Goal: Information Seeking & Learning: Learn about a topic

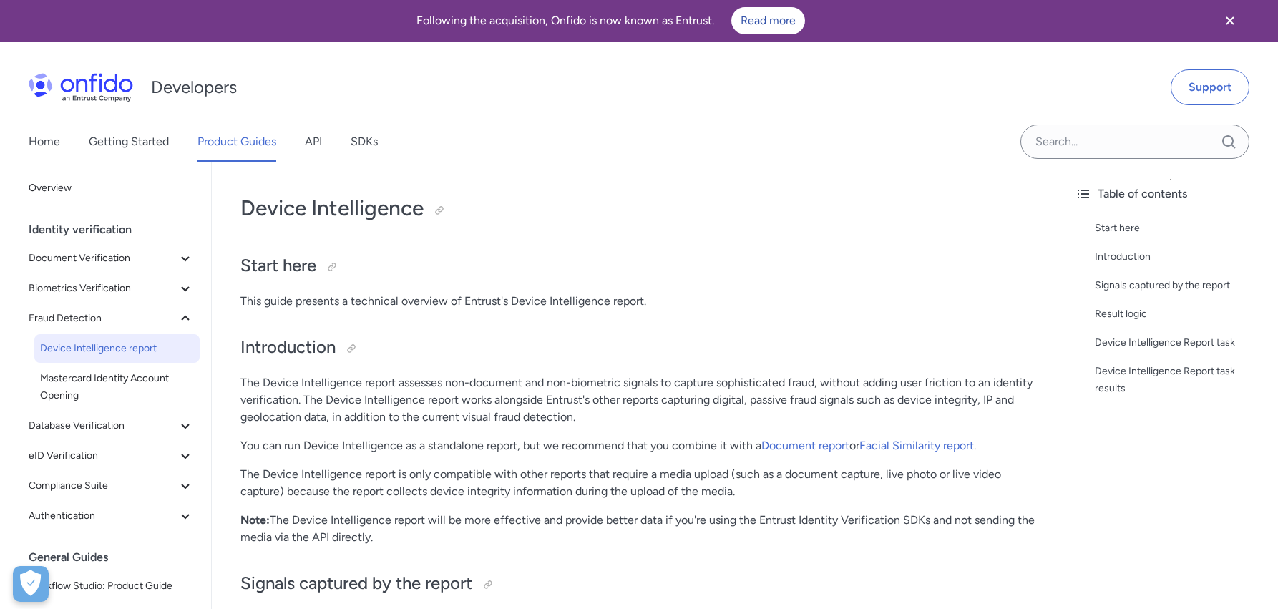
scroll to position [1833, 0]
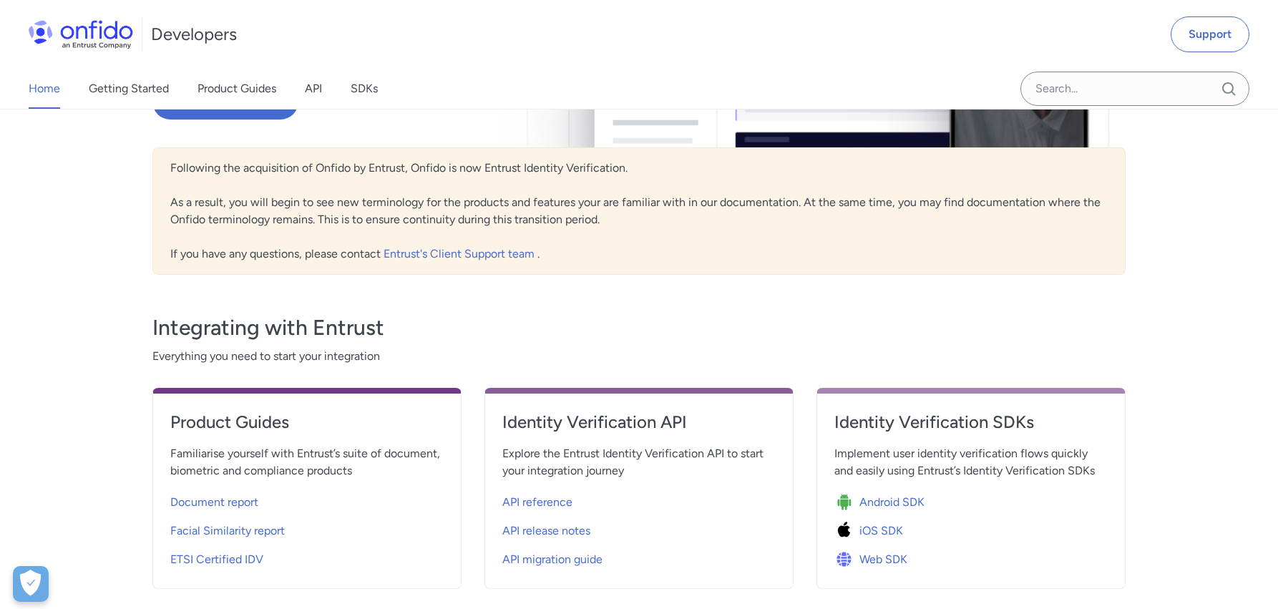
scroll to position [293, 0]
click at [248, 531] on span "Facial Similarity report" at bounding box center [227, 529] width 114 height 17
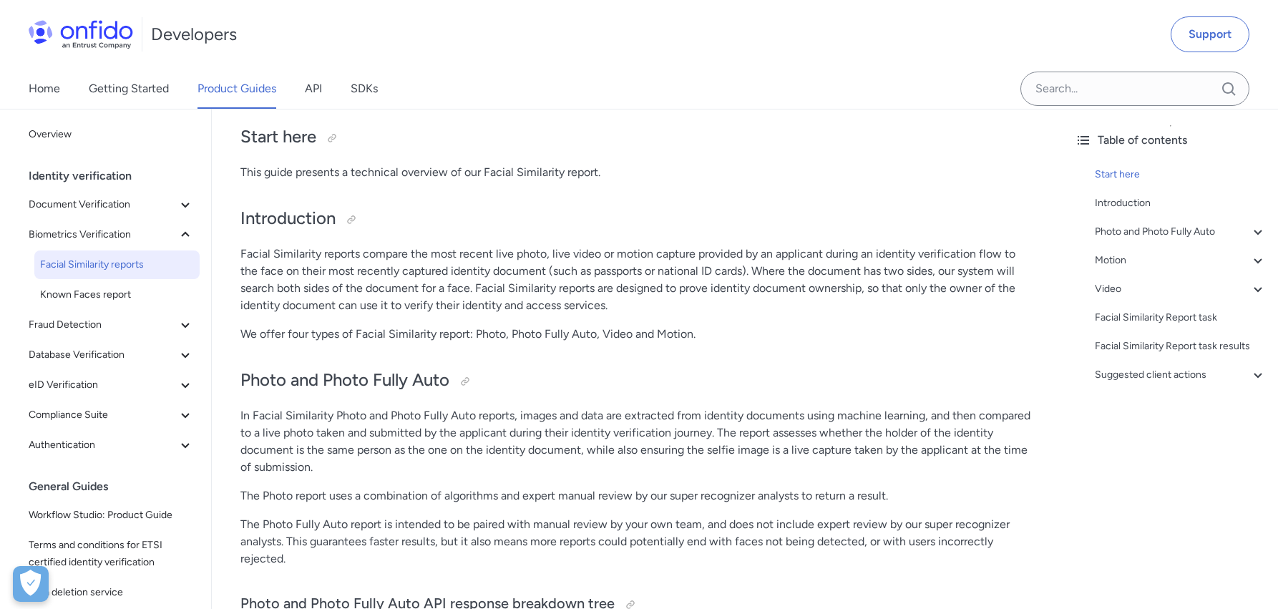
scroll to position [196, 0]
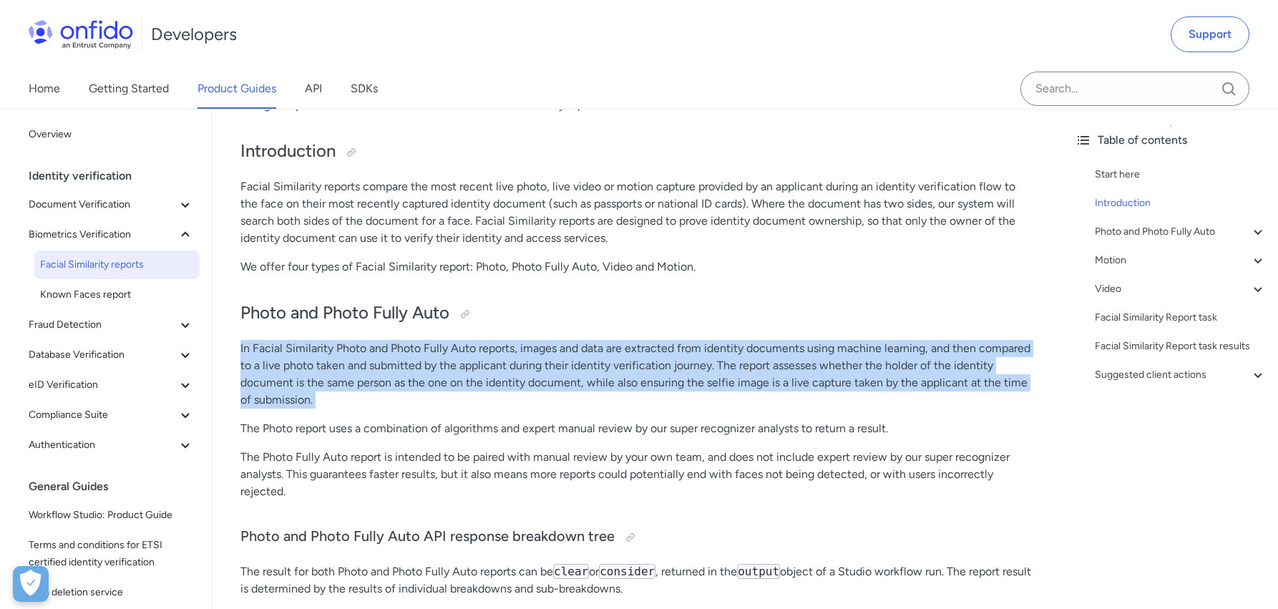
drag, startPoint x: 342, startPoint y: 414, endPoint x: 242, endPoint y: 349, distance: 119.4
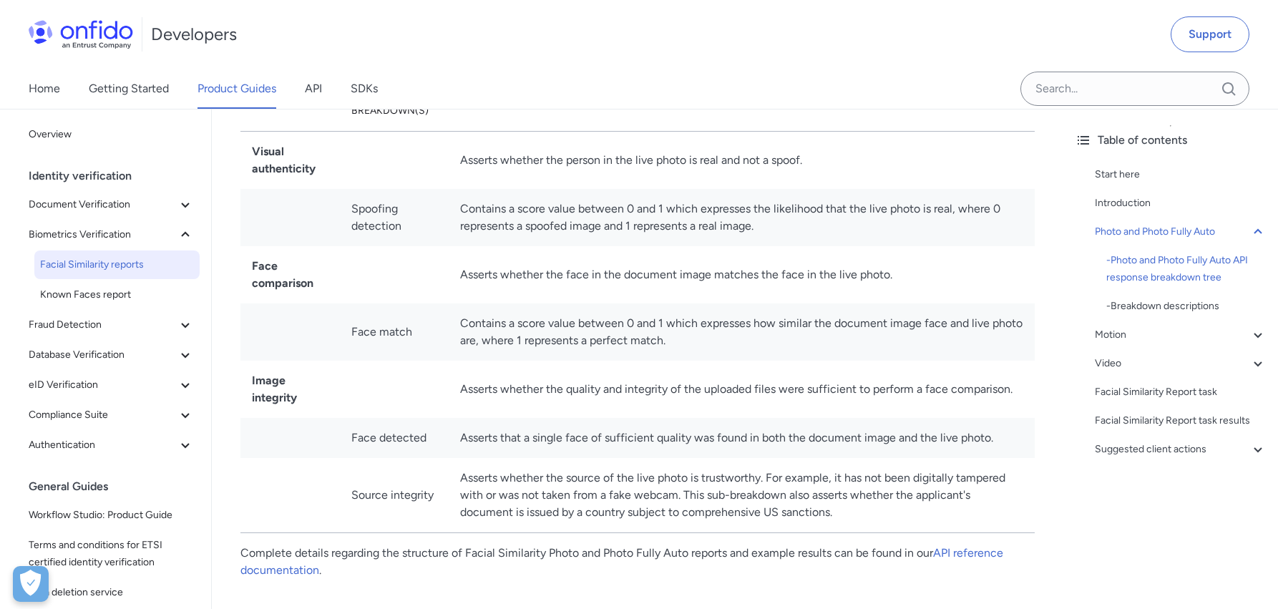
scroll to position [1257, 0]
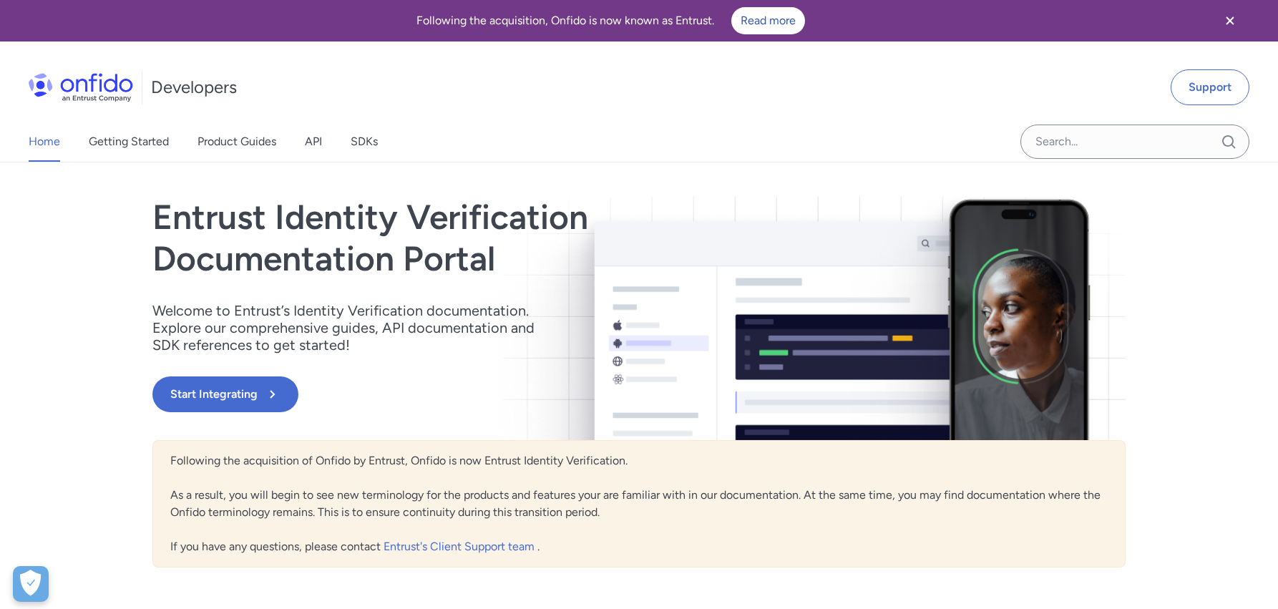
click at [476, 483] on div "Following the acquisition of Onfido by Entrust, Onfido is now Entrust Identity …" at bounding box center [638, 503] width 973 height 127
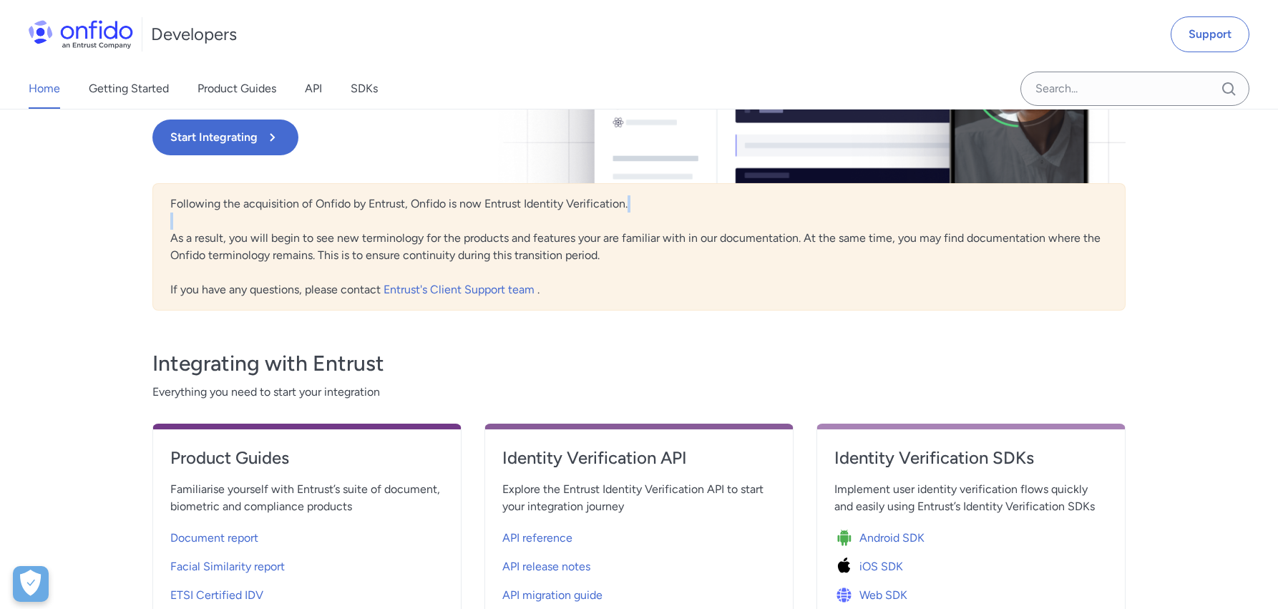
scroll to position [265, 0]
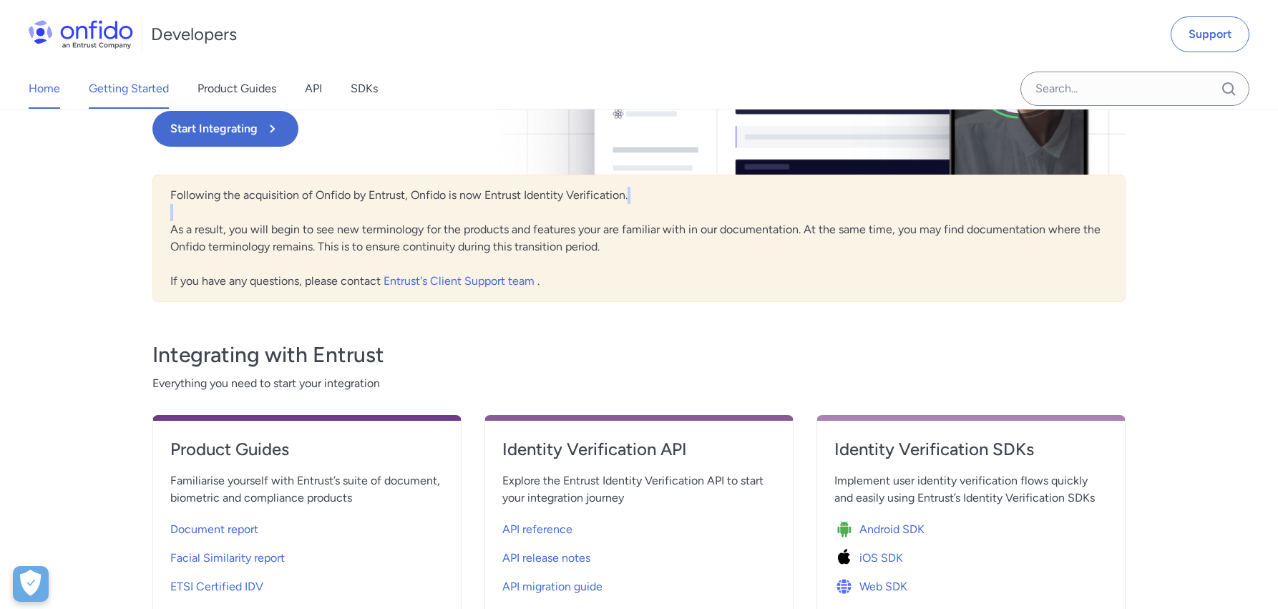
click at [112, 91] on link "Getting Started" at bounding box center [129, 89] width 80 height 40
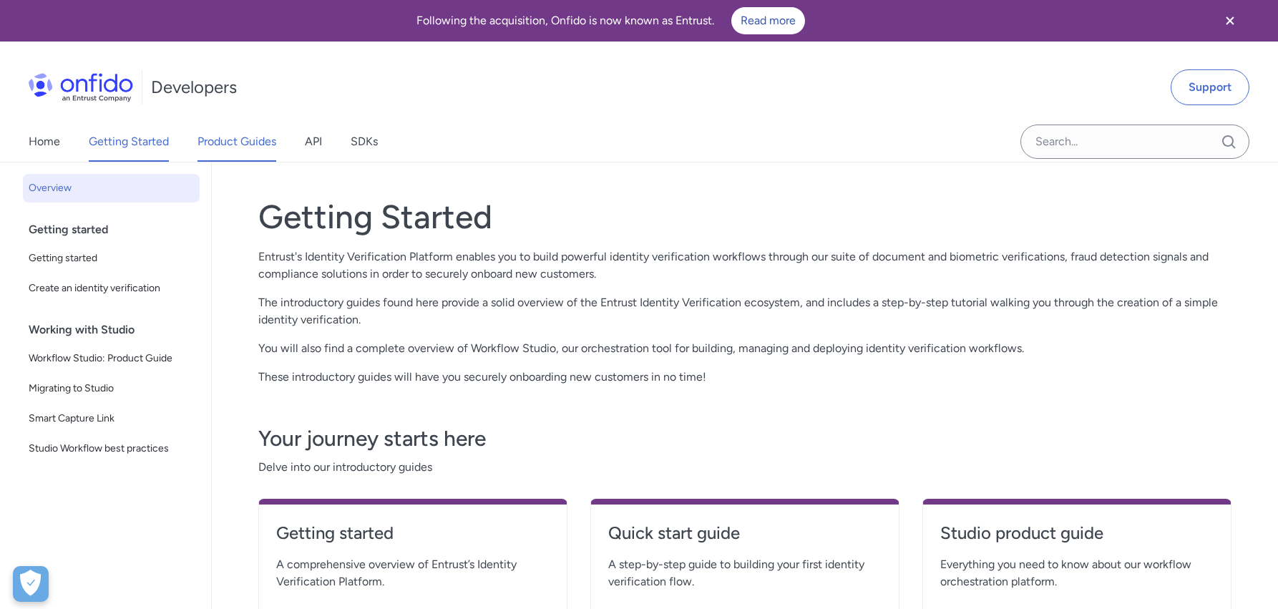
click at [238, 134] on link "Product Guides" at bounding box center [236, 142] width 79 height 40
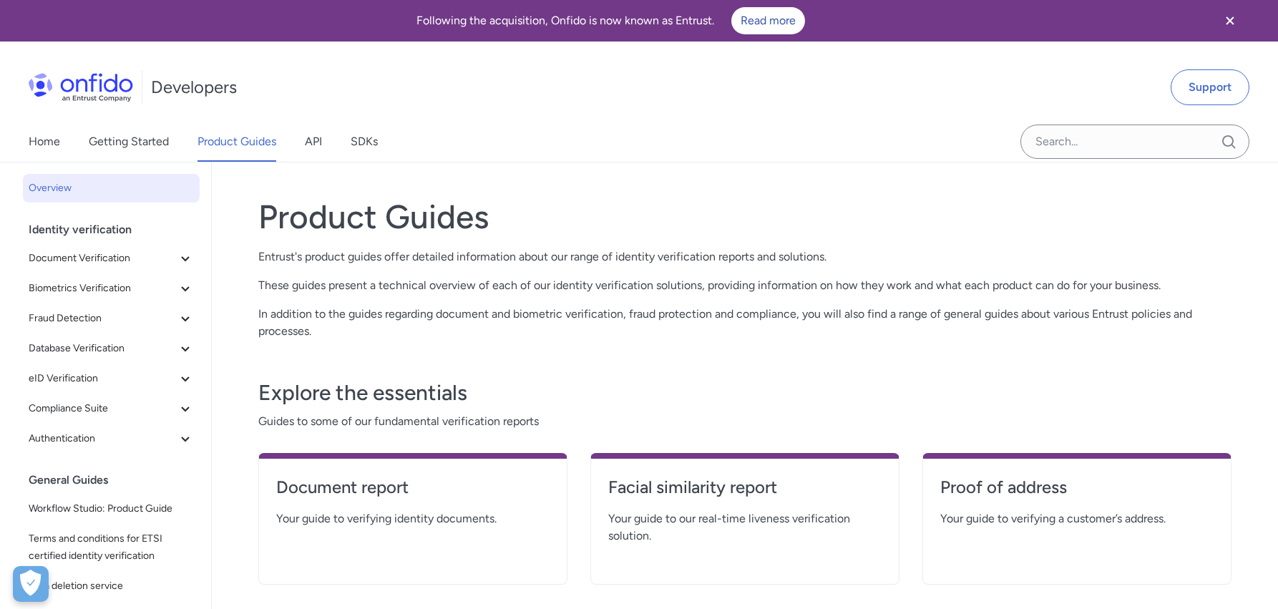
scroll to position [471, 0]
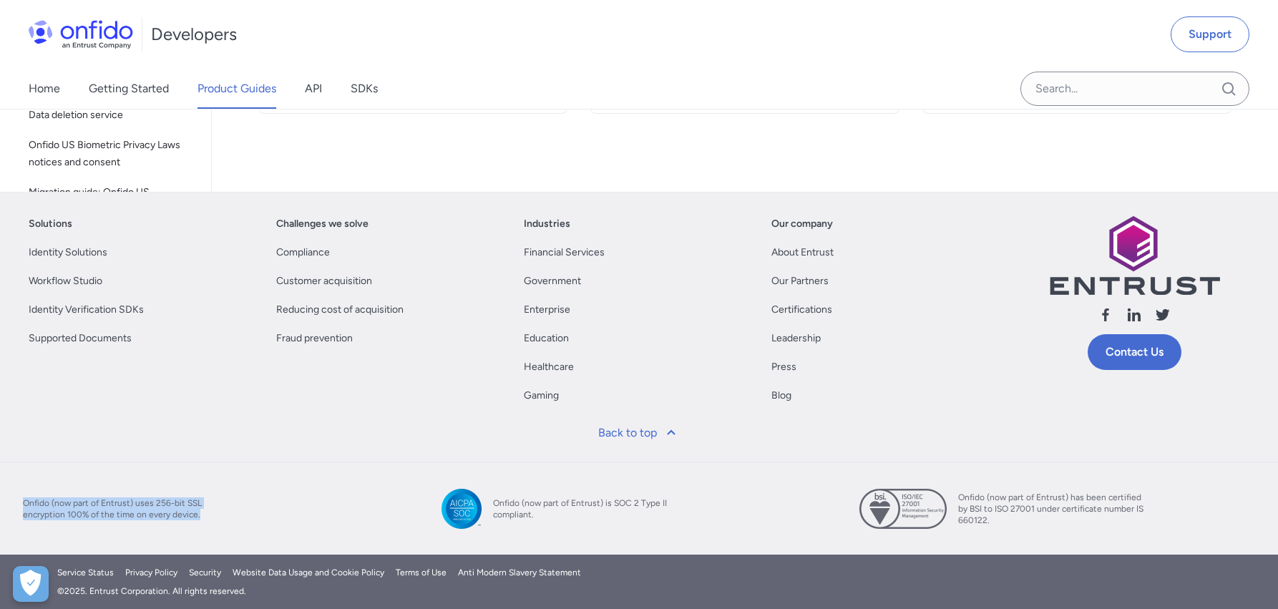
drag, startPoint x: 225, startPoint y: 515, endPoint x: 25, endPoint y: 500, distance: 200.1
click at [25, 500] on div "Onfido (now part of Entrust) uses 256-bit SSL encryption 100% of the time on ev…" at bounding box center [221, 509] width 396 height 46
click at [25, 500] on span "Onfido (now part of Entrust) uses 256-bit SSL encryption 100% of the time on ev…" at bounding box center [116, 508] width 186 height 23
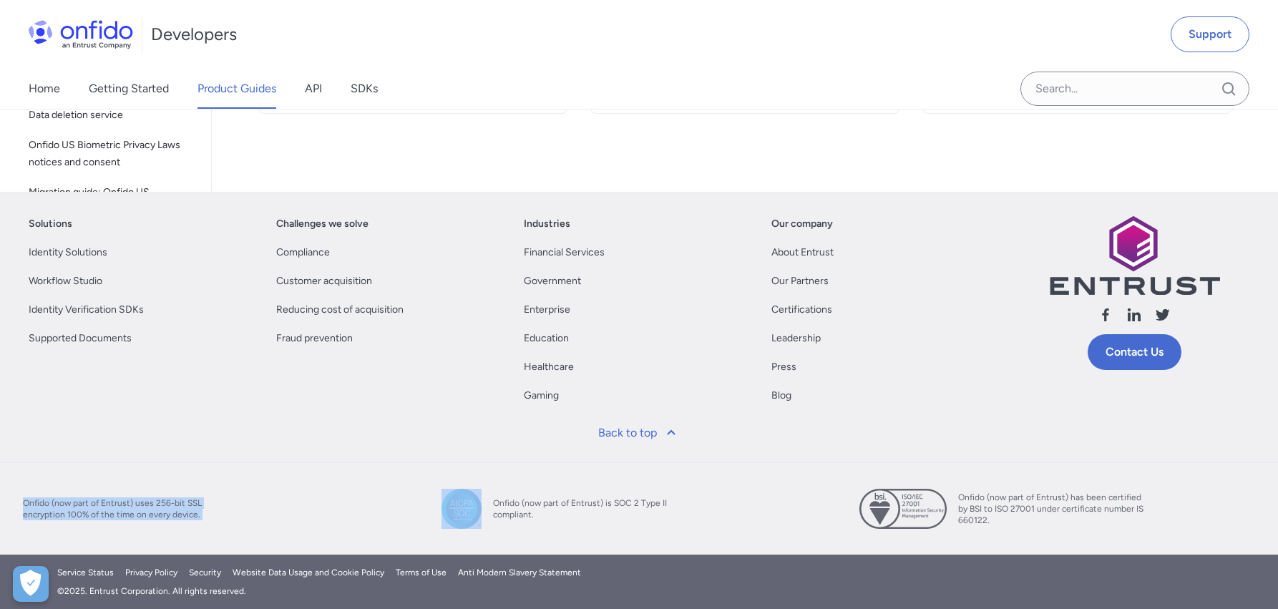
click at [51, 514] on span "Onfido (now part of Entrust) uses 256-bit SSL encryption 100% of the time on ev…" at bounding box center [116, 508] width 186 height 23
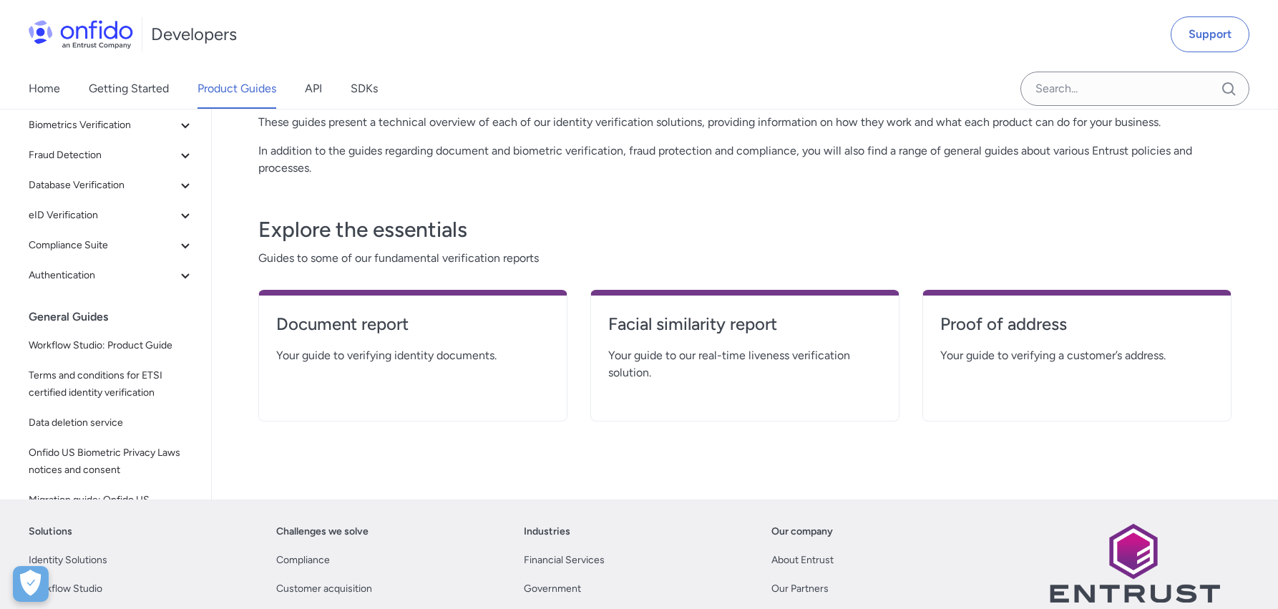
scroll to position [0, 0]
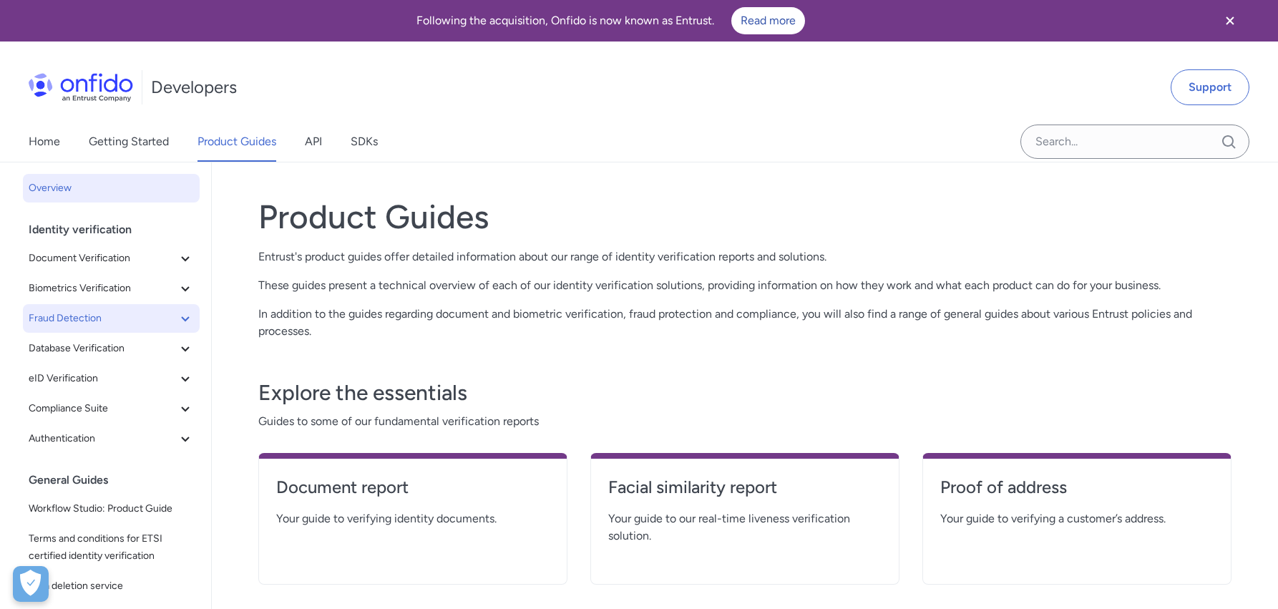
click at [177, 322] on icon at bounding box center [185, 318] width 17 height 17
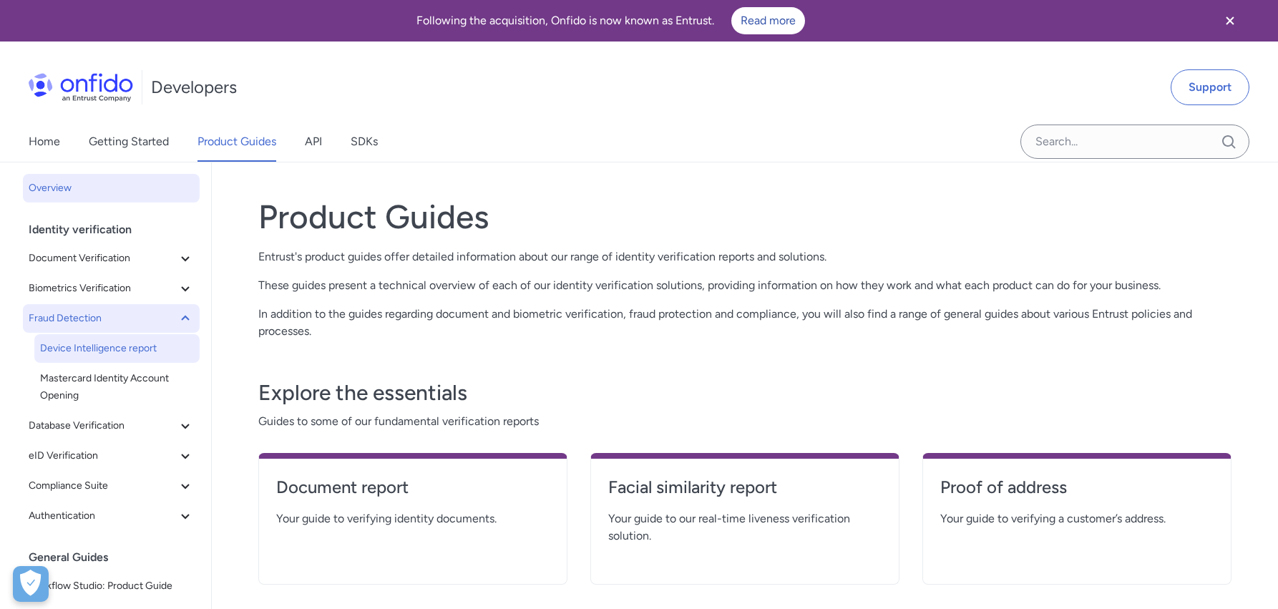
click at [149, 340] on span "Device Intelligence report" at bounding box center [117, 348] width 154 height 17
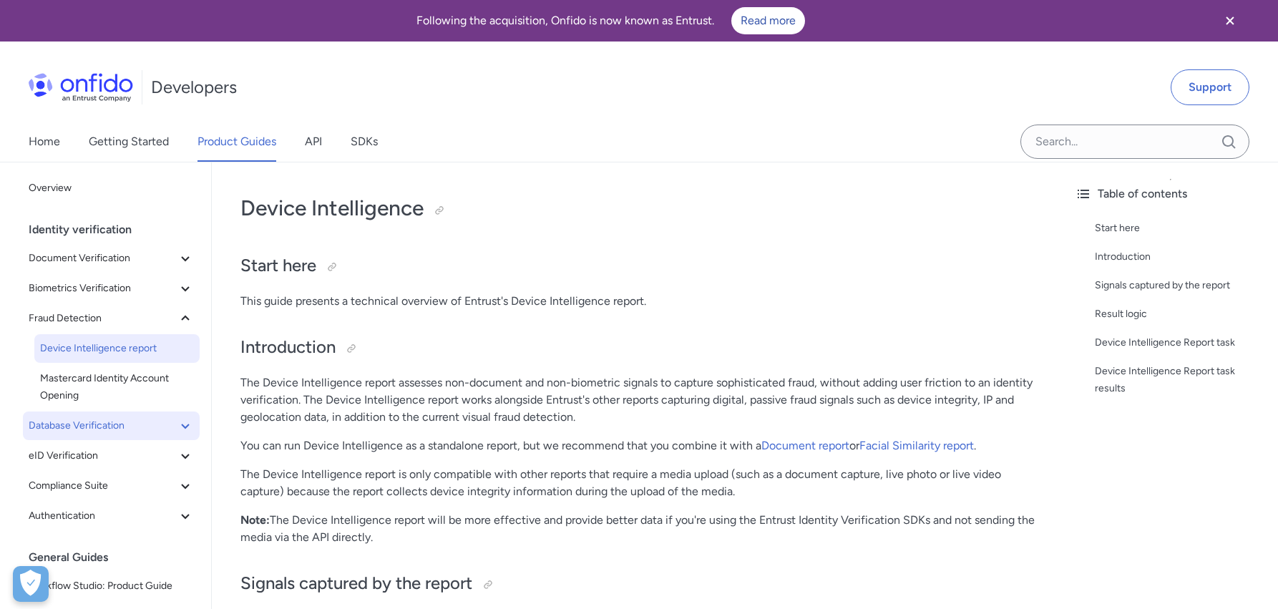
click at [161, 420] on span "Database Verification" at bounding box center [103, 425] width 148 height 17
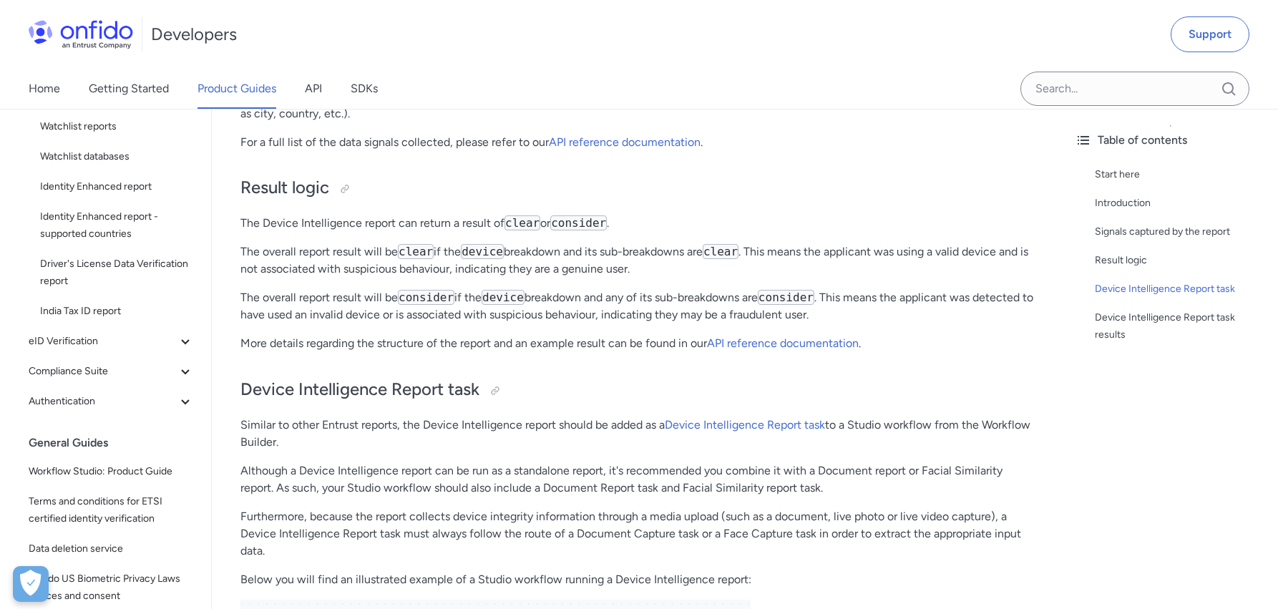
scroll to position [456, 0]
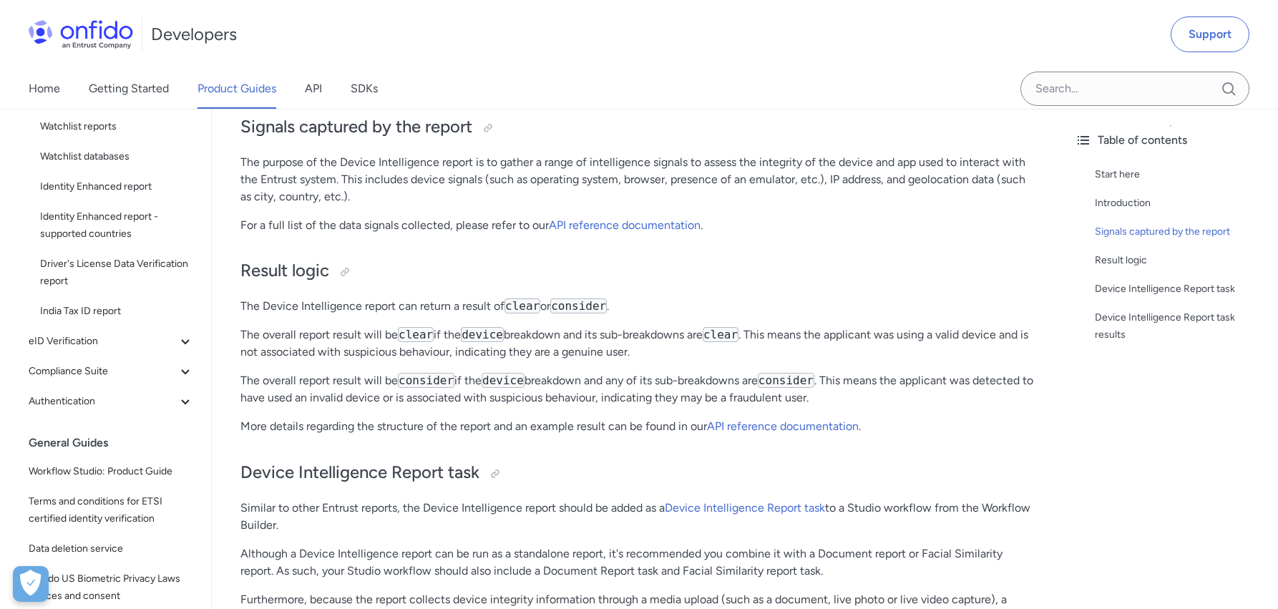
click at [562, 352] on p "The overall report result will be clear if the device breakdown and its sub-bre…" at bounding box center [637, 343] width 794 height 34
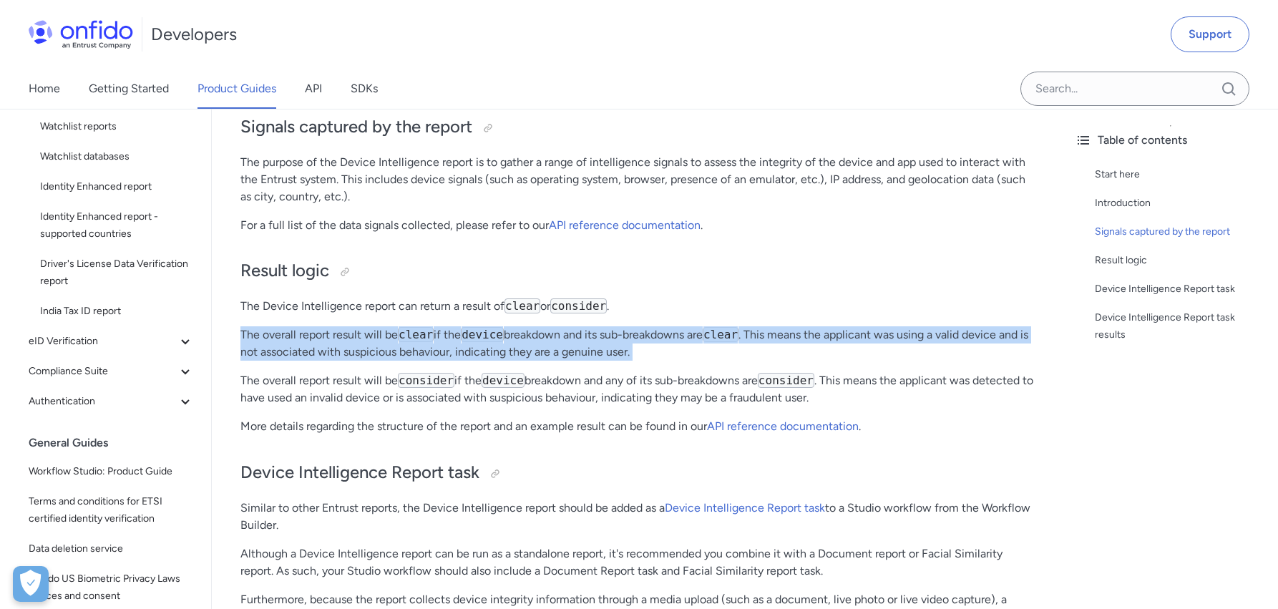
click at [562, 352] on p "The overall report result will be clear if the device breakdown and its sub-bre…" at bounding box center [637, 343] width 794 height 34
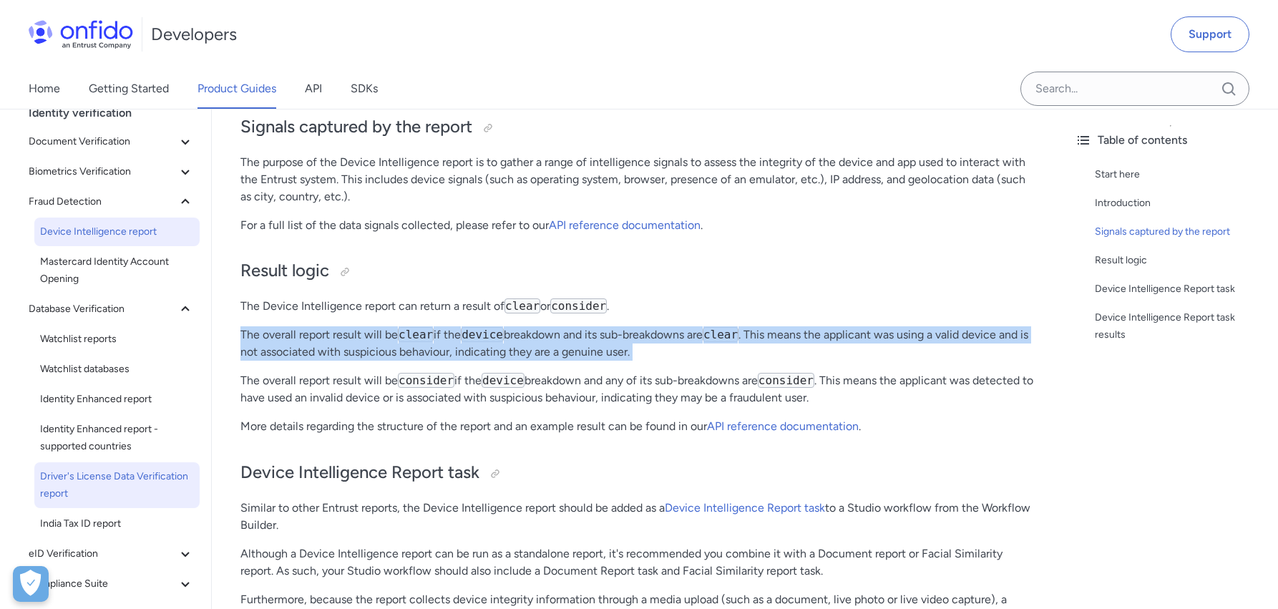
scroll to position [0, 0]
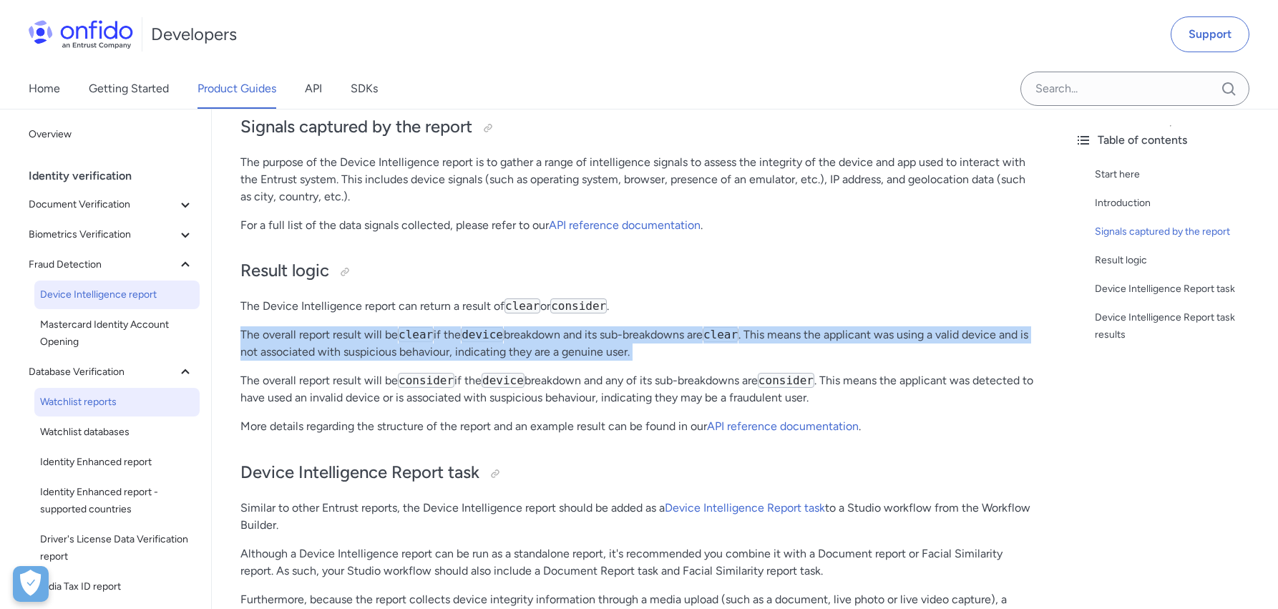
click at [170, 388] on link "Watchlist reports" at bounding box center [116, 402] width 165 height 29
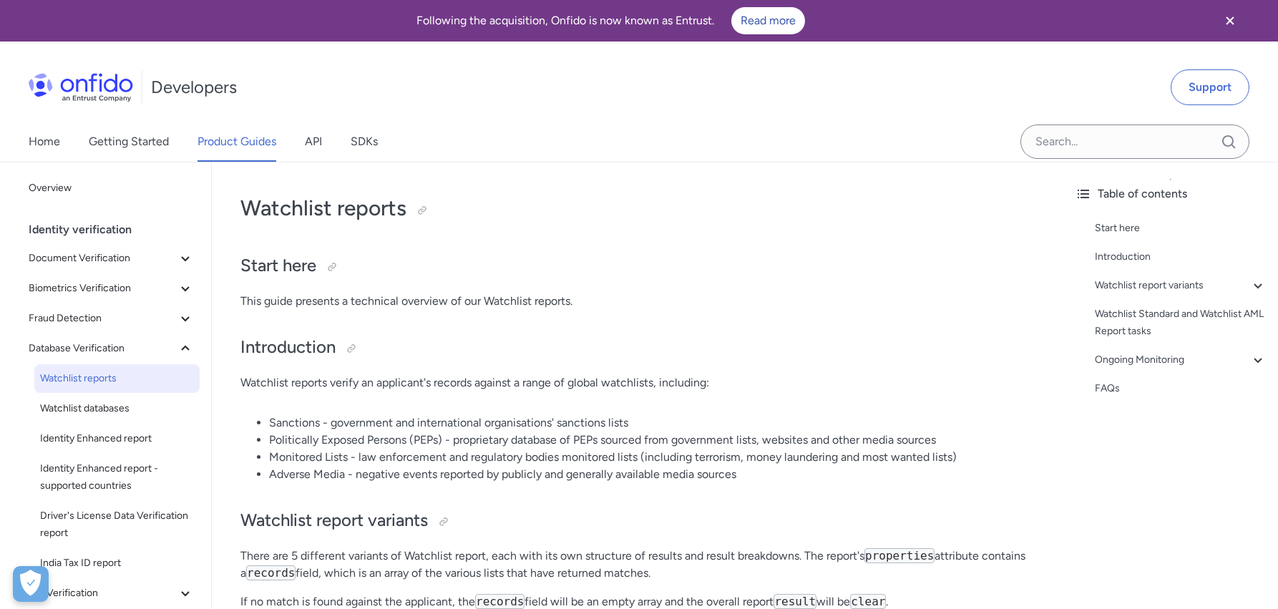
click at [172, 376] on span "Watchlist reports" at bounding box center [117, 378] width 154 height 17
click at [177, 350] on icon at bounding box center [185, 348] width 17 height 17
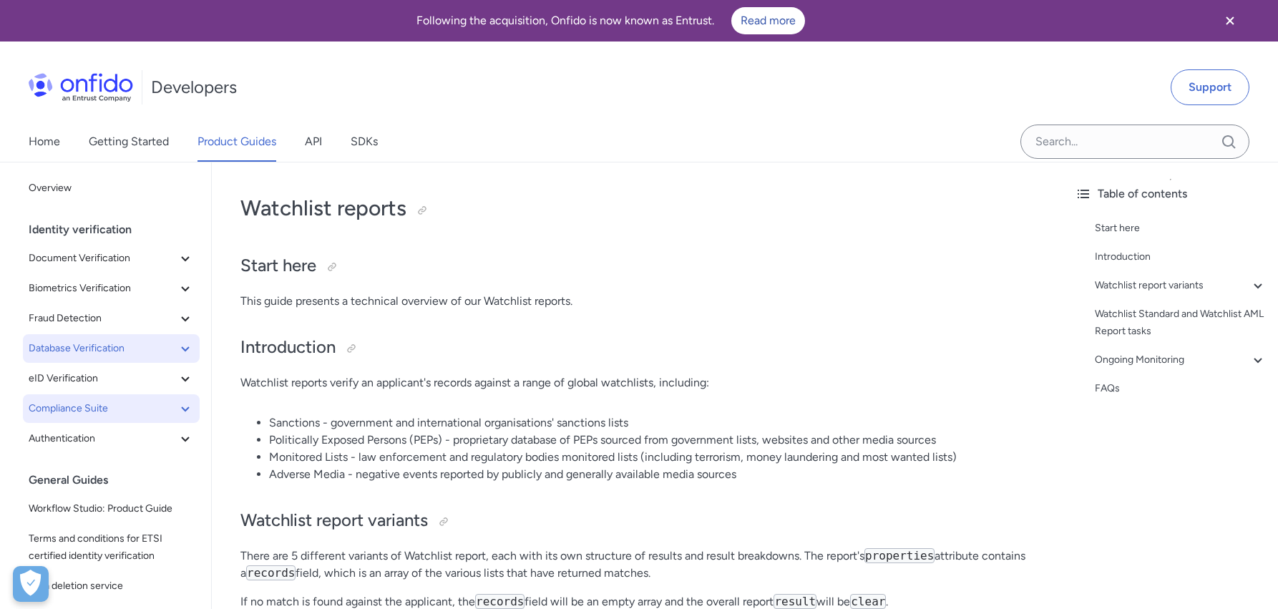
click at [177, 409] on icon at bounding box center [185, 408] width 17 height 17
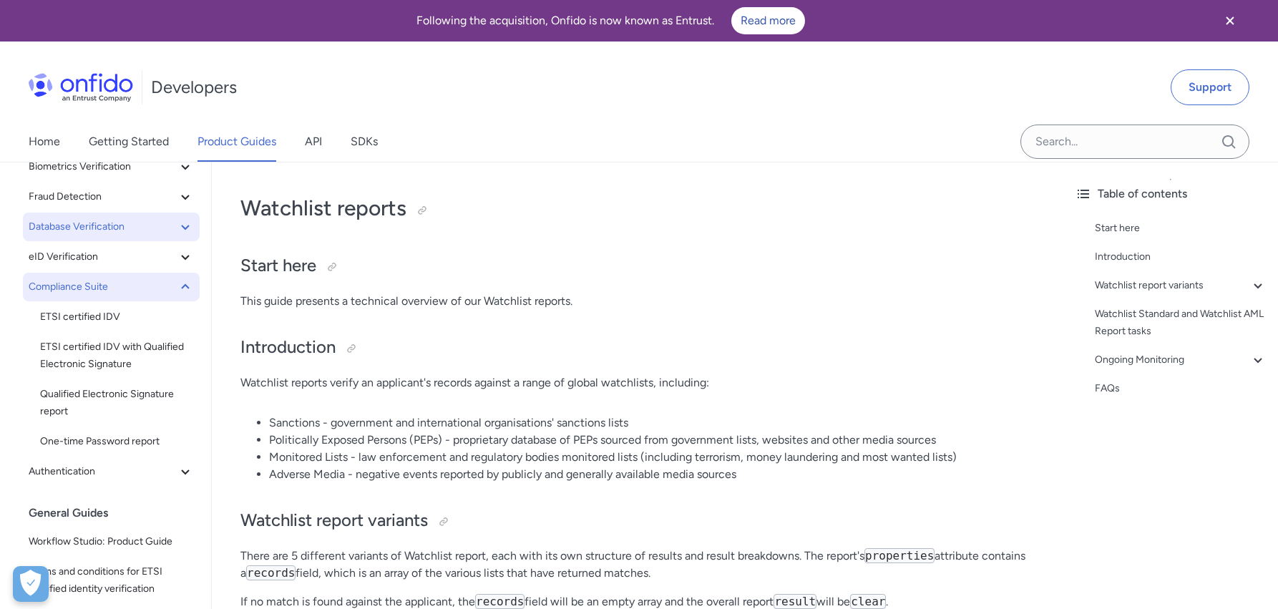
scroll to position [143, 0]
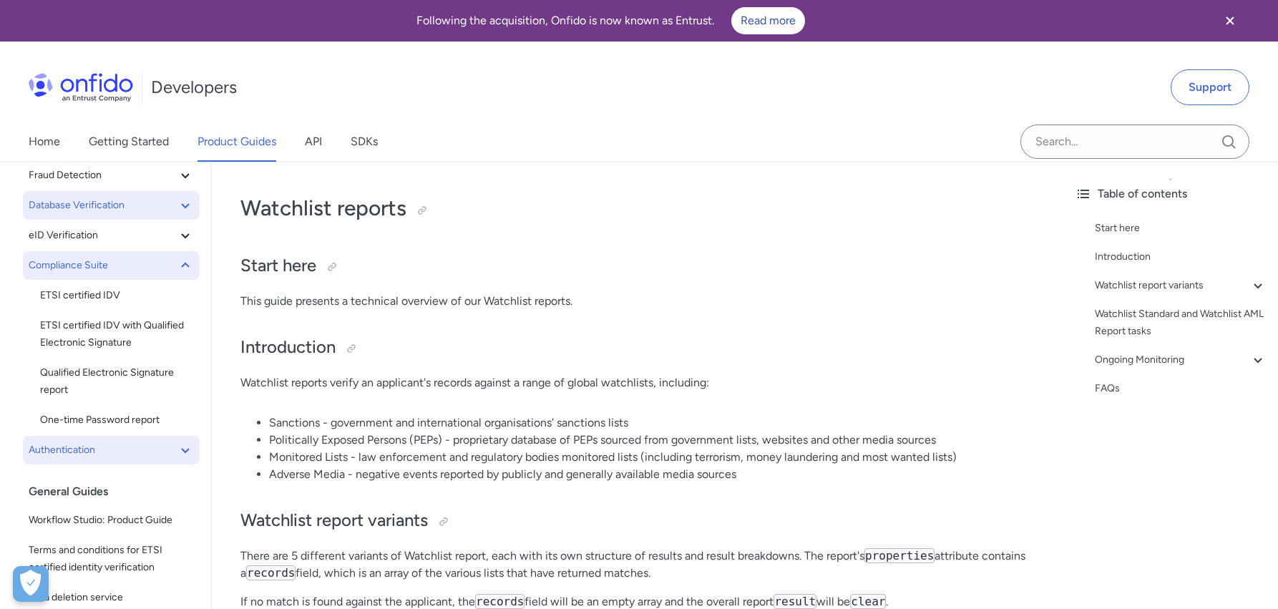
click at [161, 457] on span "Authentication" at bounding box center [103, 449] width 148 height 17
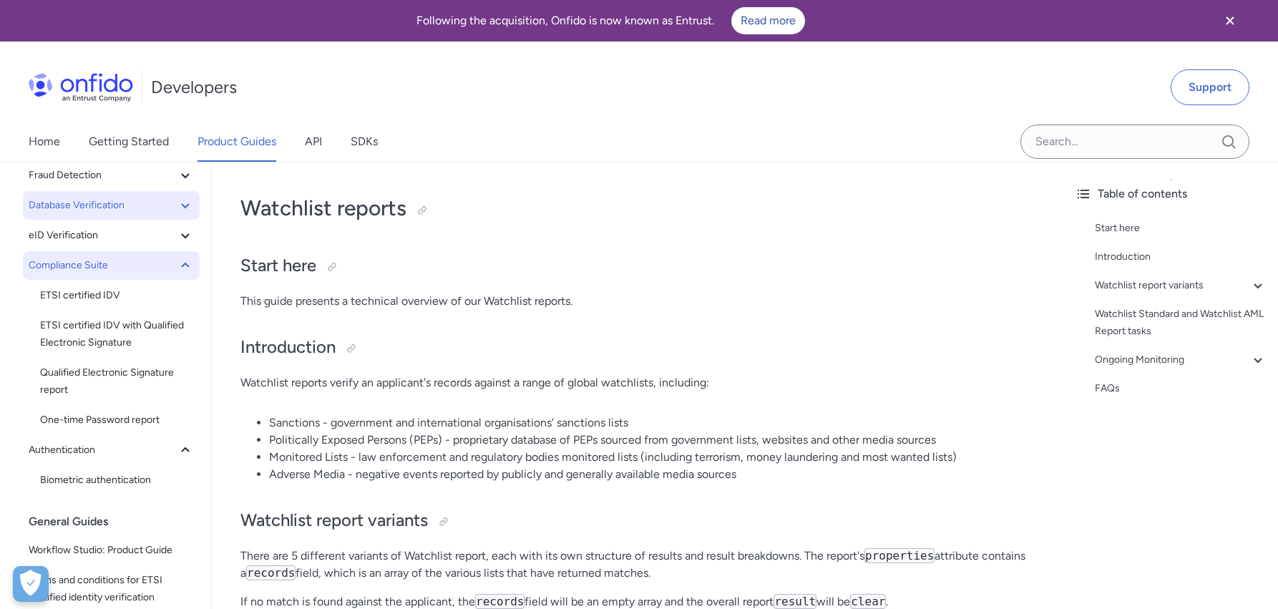
click at [464, 436] on li "Politically Exposed Persons (PEPs) - proprietary database of PEPs sourced from …" at bounding box center [651, 439] width 765 height 17
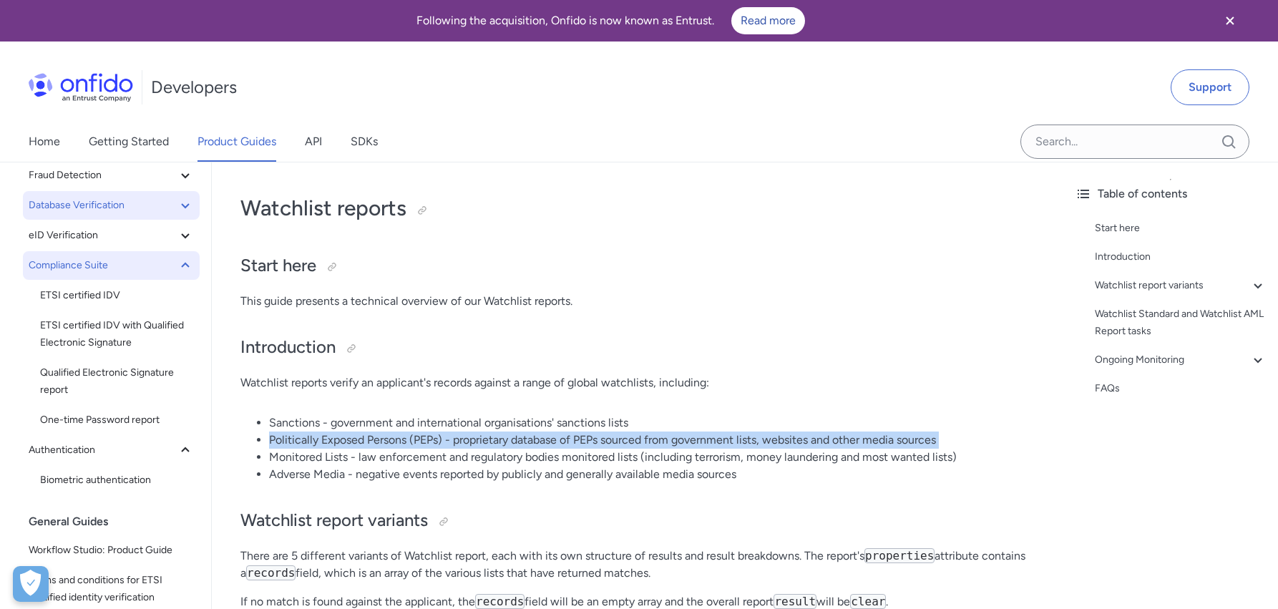
click at [464, 436] on li "Politically Exposed Persons (PEPs) - proprietary database of PEPs sourced from …" at bounding box center [651, 439] width 765 height 17
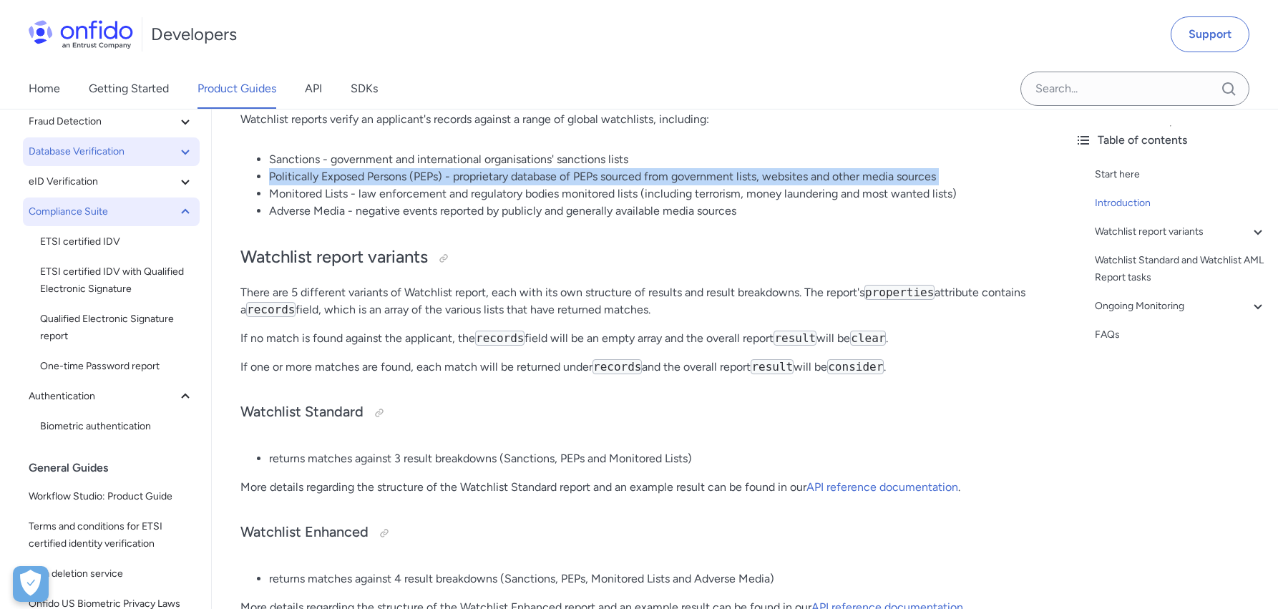
scroll to position [295, 0]
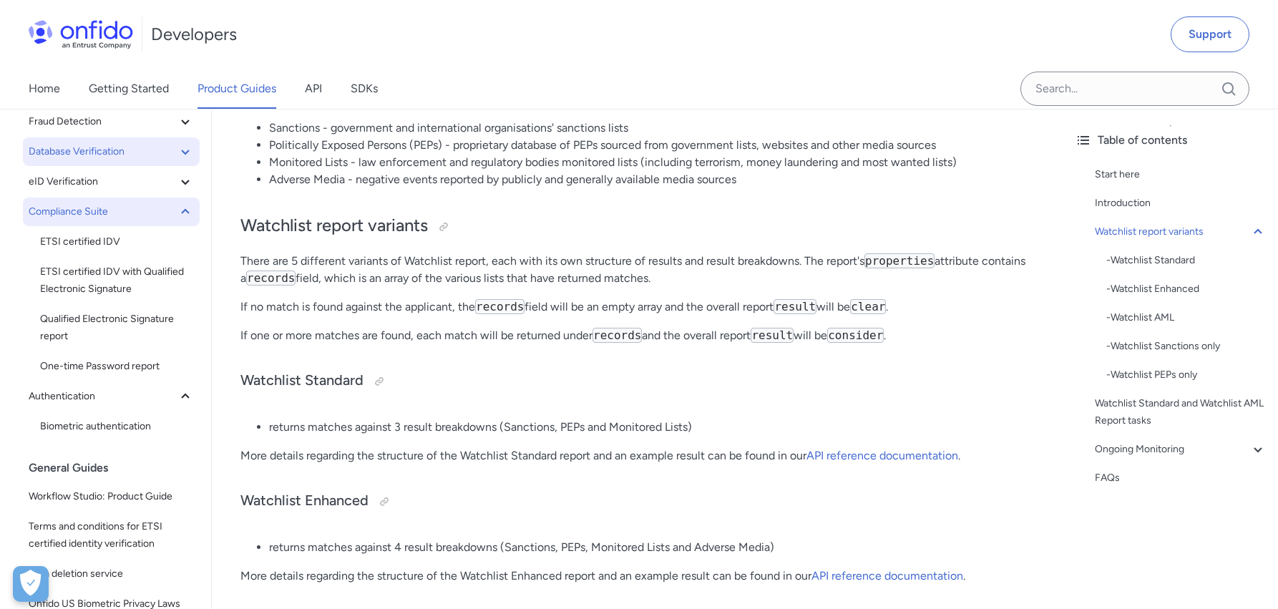
click at [465, 431] on li "returns matches against 3 result breakdowns (Sanctions, PEPs and Monitored List…" at bounding box center [651, 426] width 765 height 17
click at [475, 462] on p "More details regarding the structure of the Watchlist Standard report and an ex…" at bounding box center [637, 455] width 794 height 17
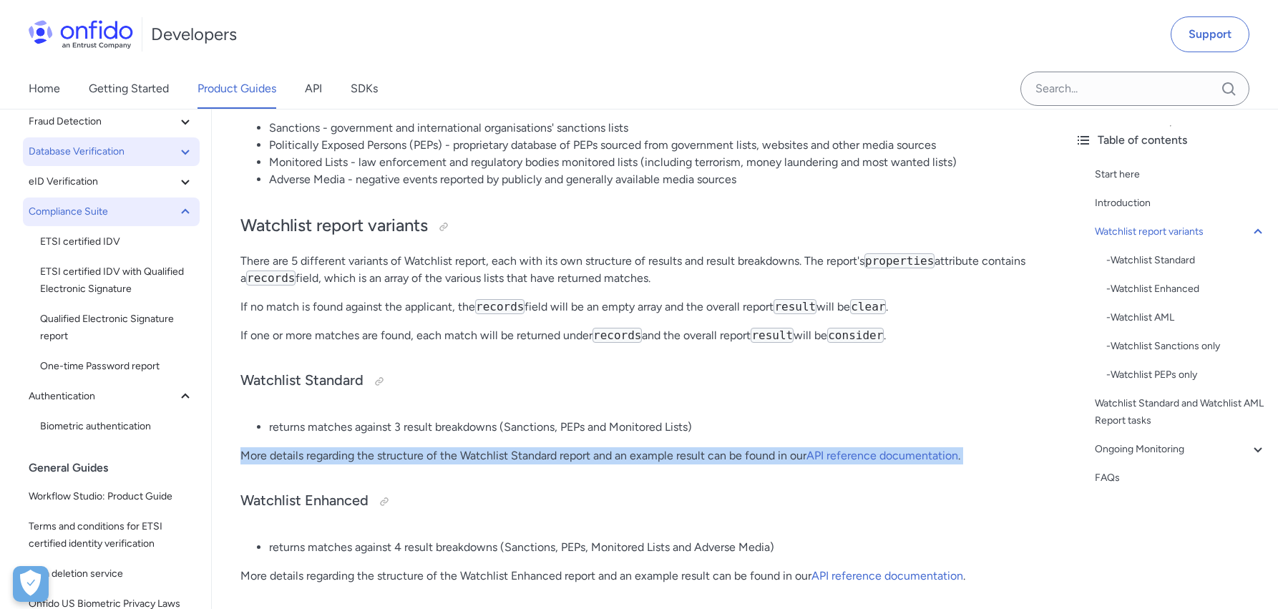
click at [475, 462] on p "More details regarding the structure of the Watchlist Standard report and an ex…" at bounding box center [637, 455] width 794 height 17
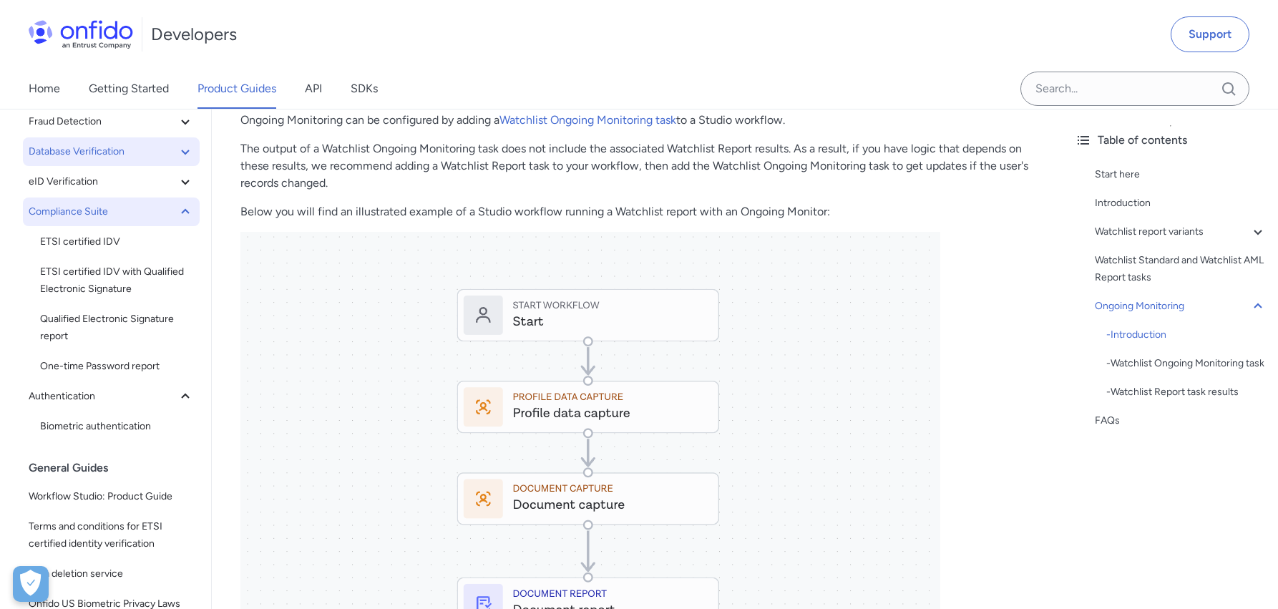
scroll to position [2622, 0]
